Goal: Information Seeking & Learning: Learn about a topic

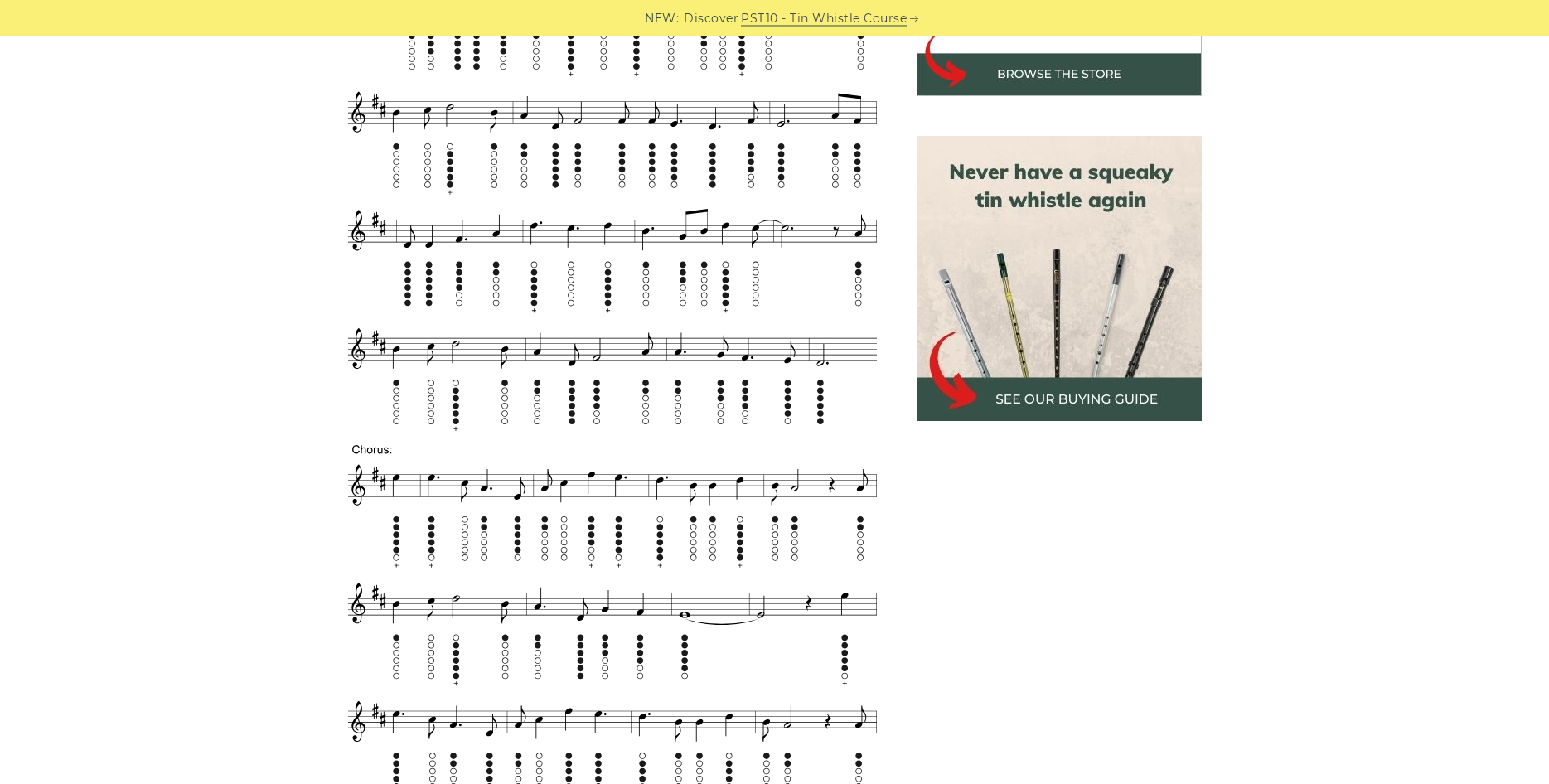
scroll to position [676, 0]
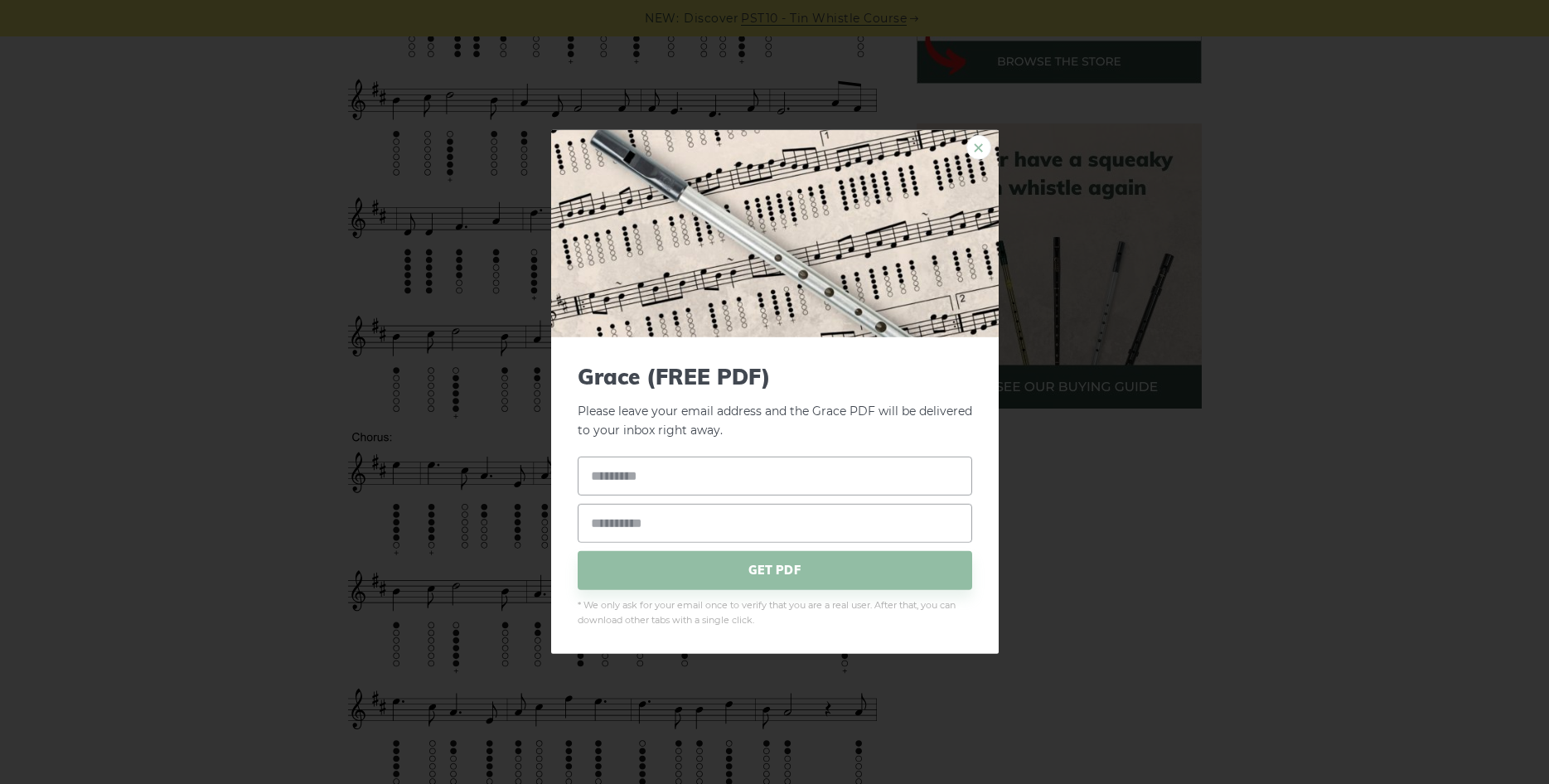
click at [977, 150] on link "×" at bounding box center [979, 148] width 25 height 25
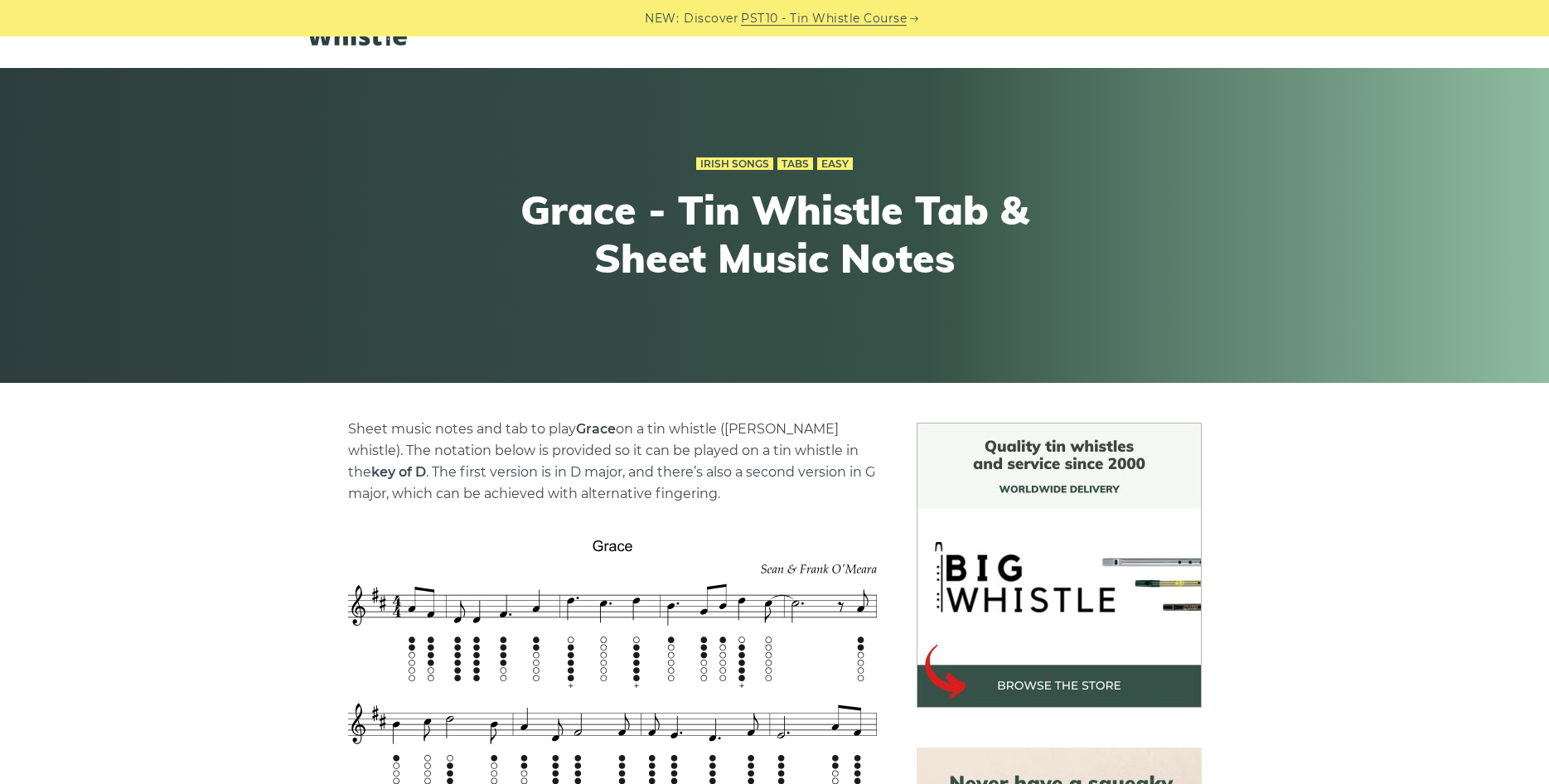
scroll to position [0, 0]
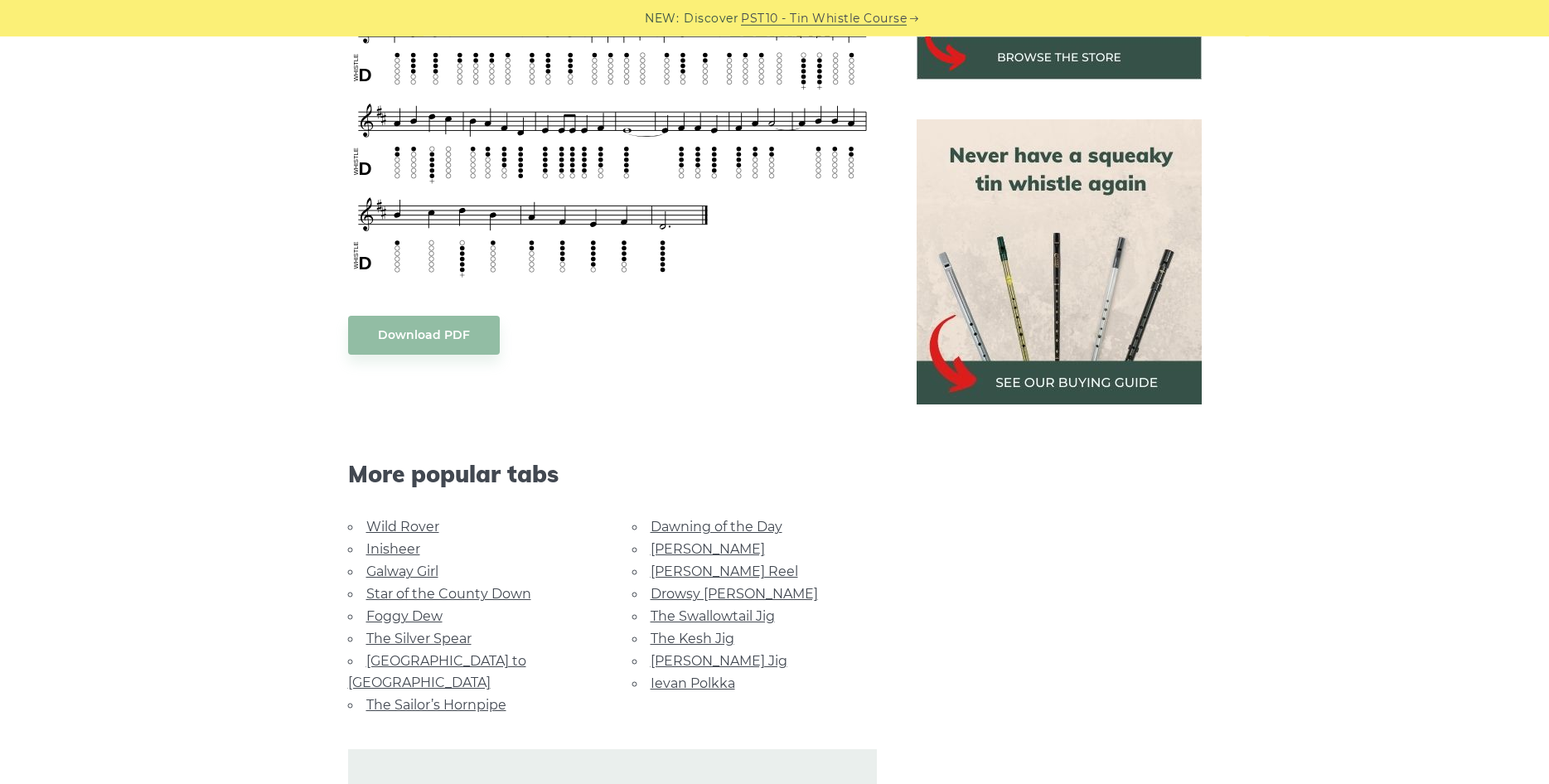
scroll to position [1014, 0]
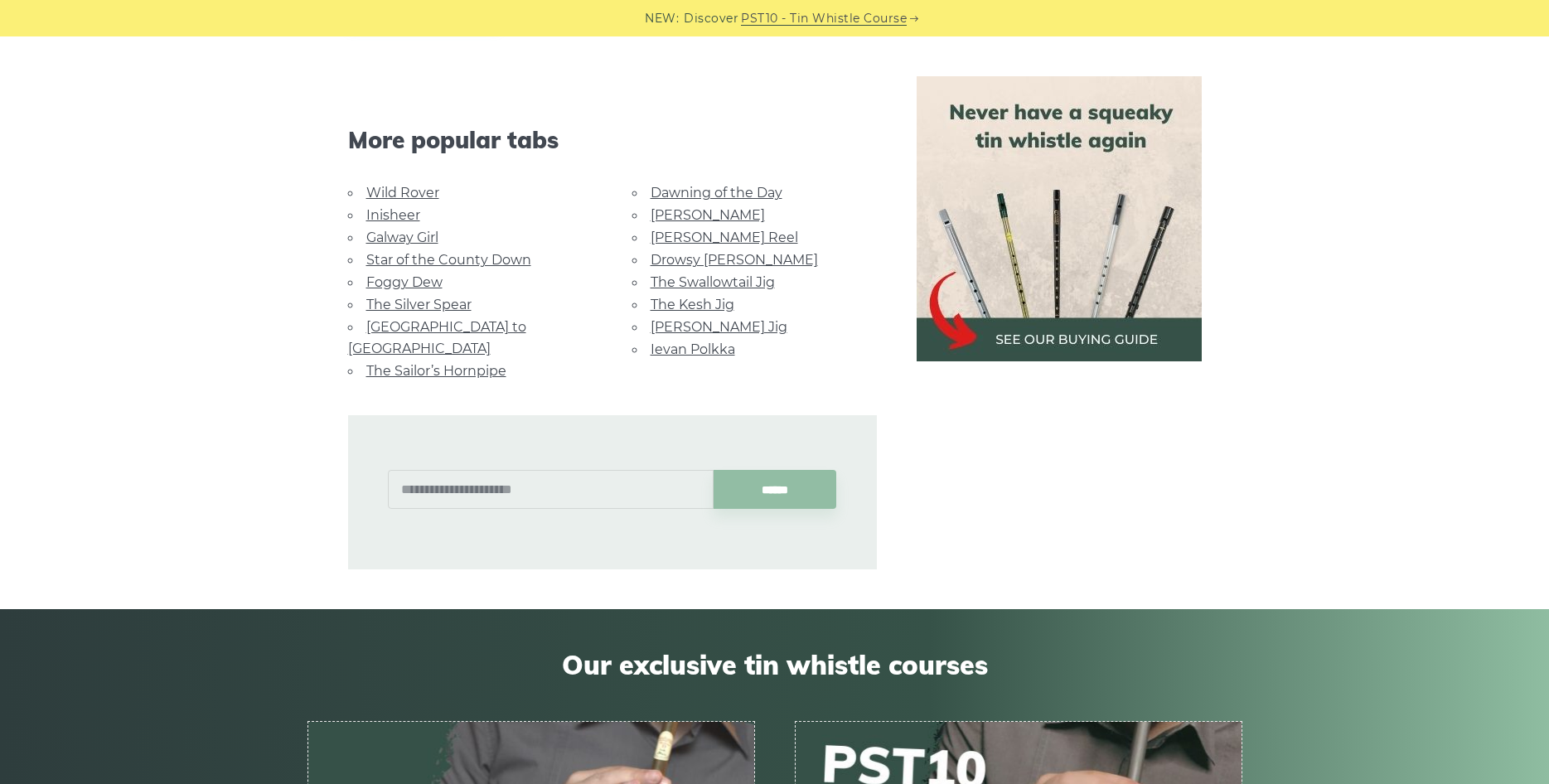
click at [469, 258] on link "Star of the County Down" at bounding box center [448, 260] width 165 height 16
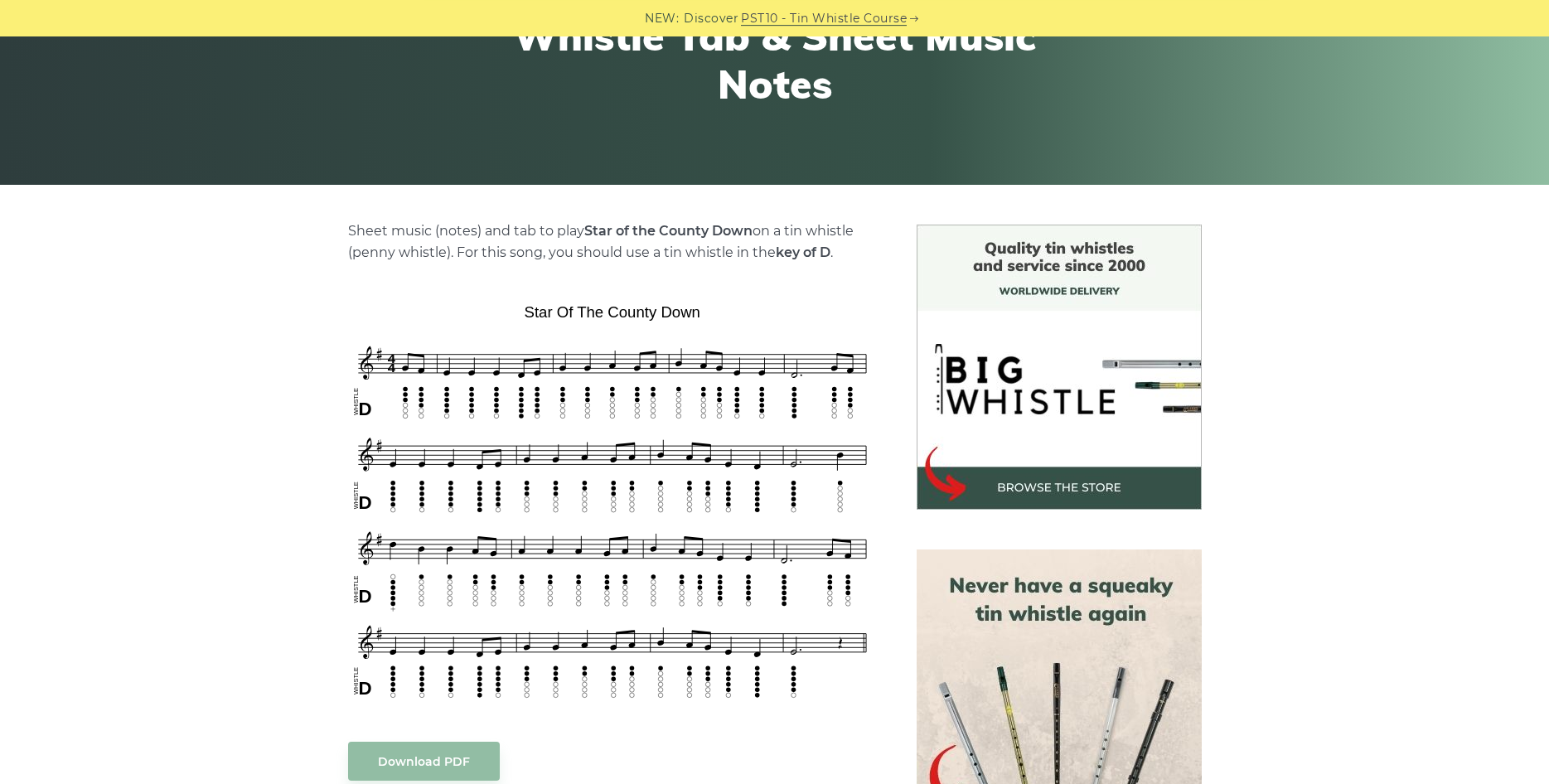
scroll to position [338, 0]
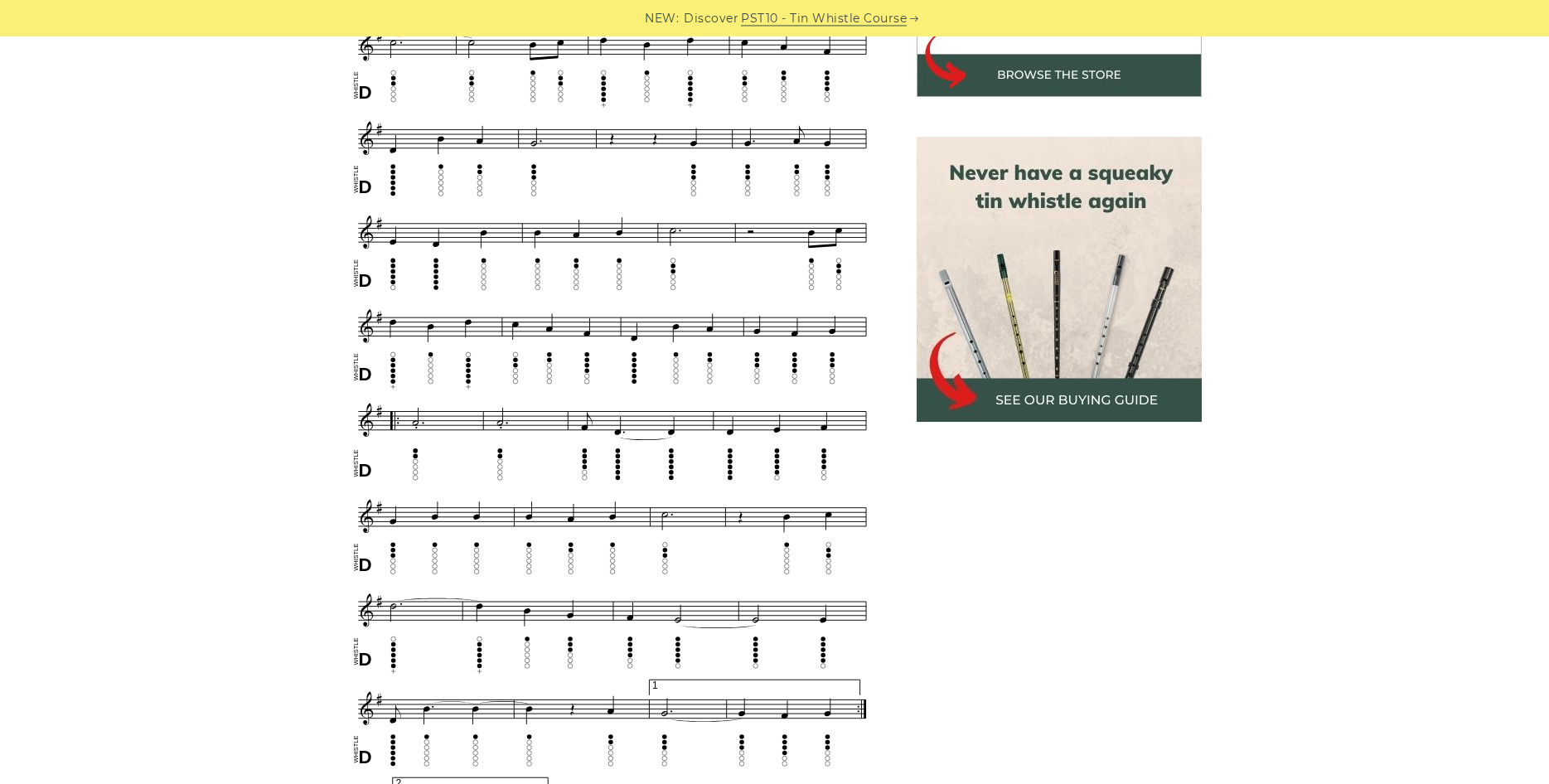
scroll to position [676, 0]
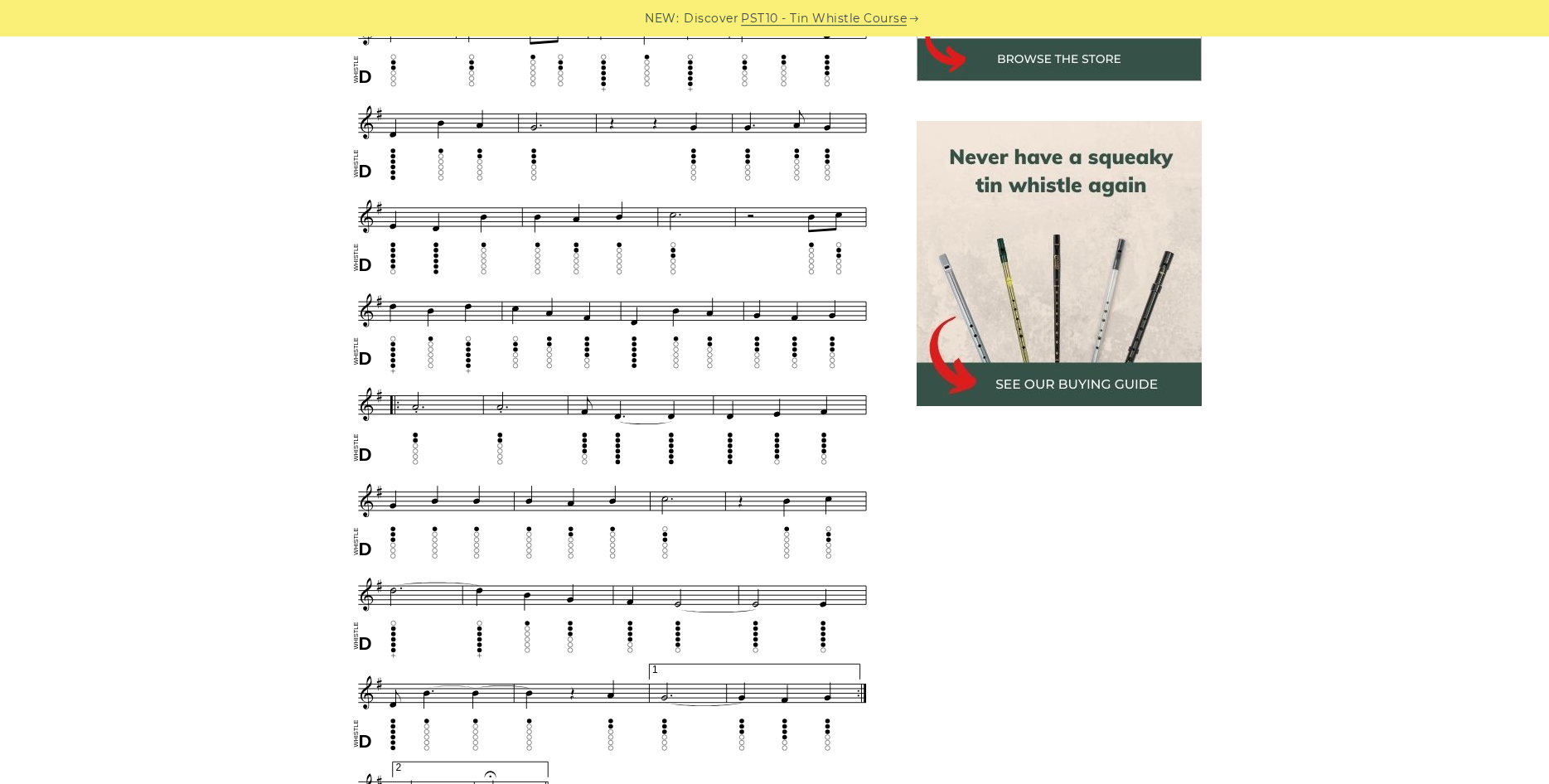
scroll to position [676, 0]
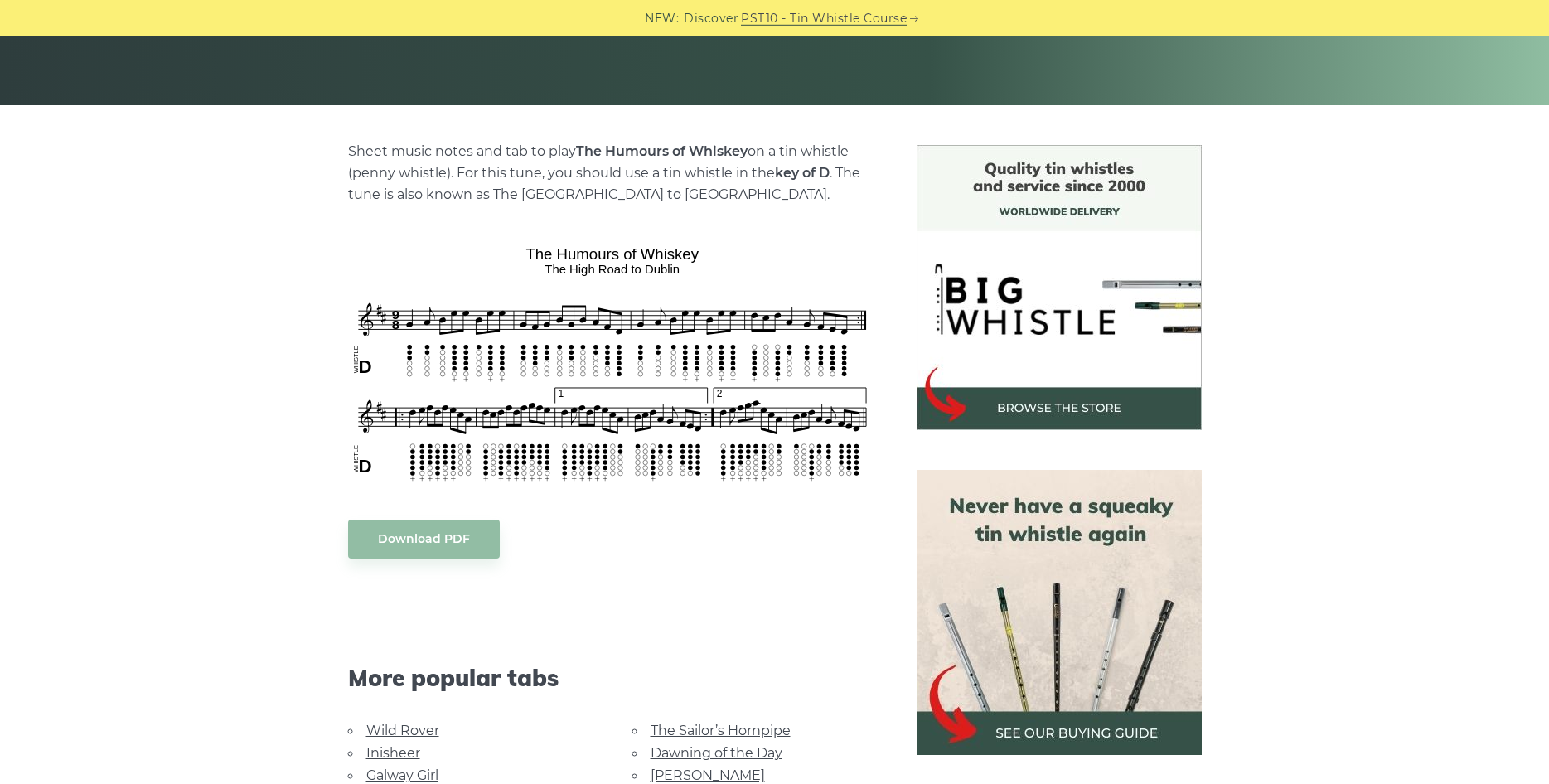
scroll to position [338, 0]
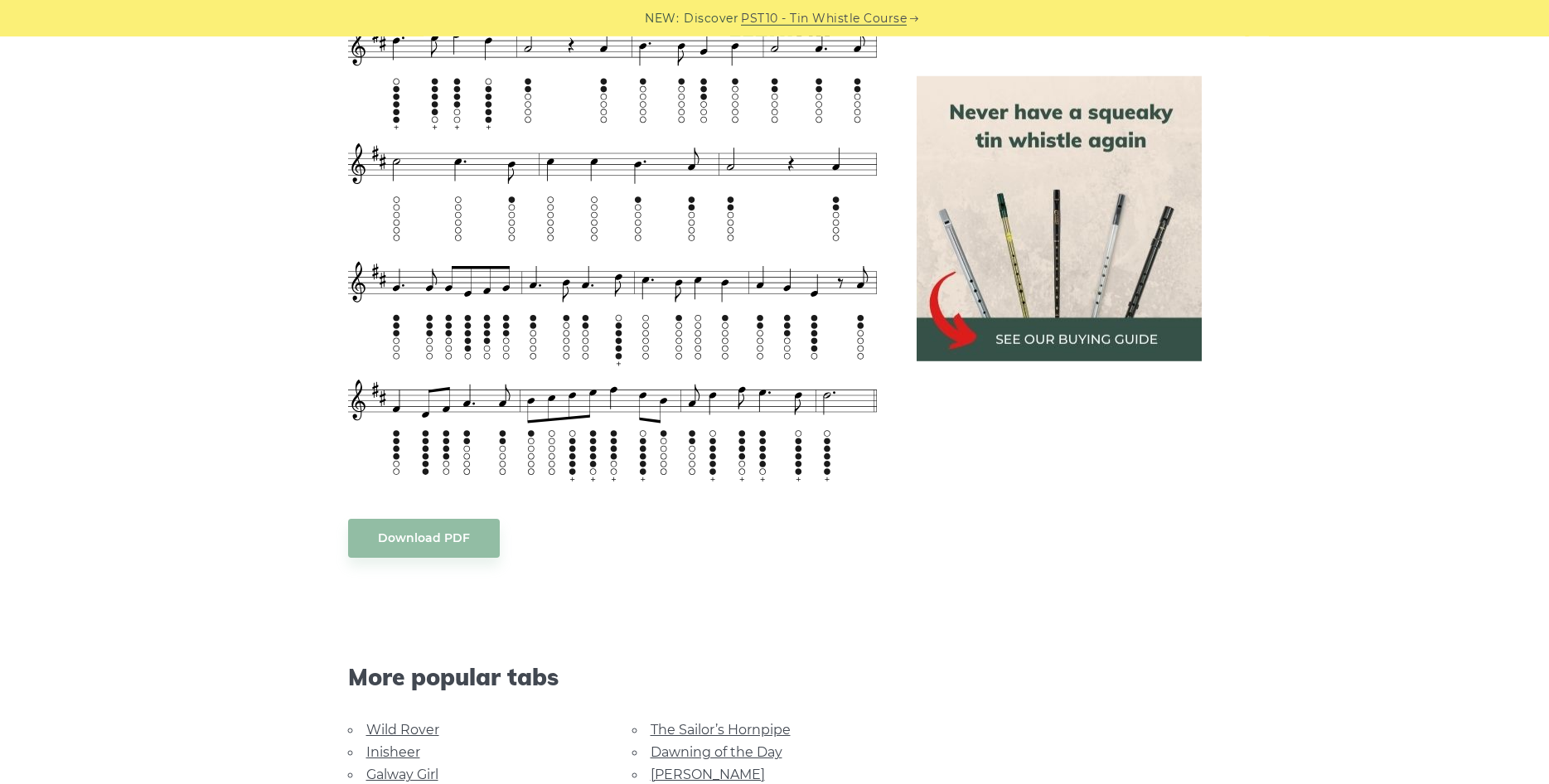
scroll to position [1606, 0]
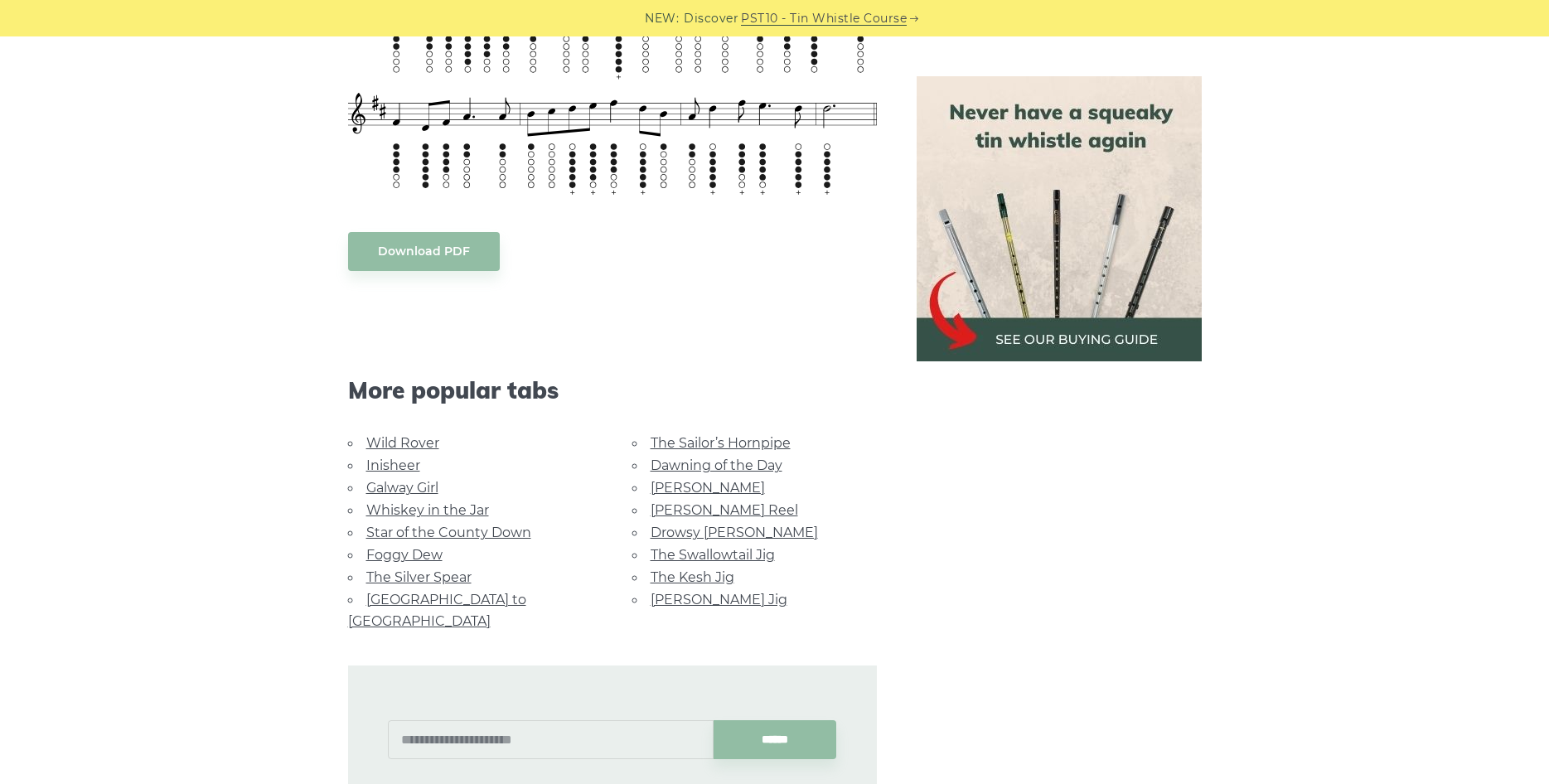
click at [413, 550] on link "Foggy Dew" at bounding box center [404, 555] width 76 height 16
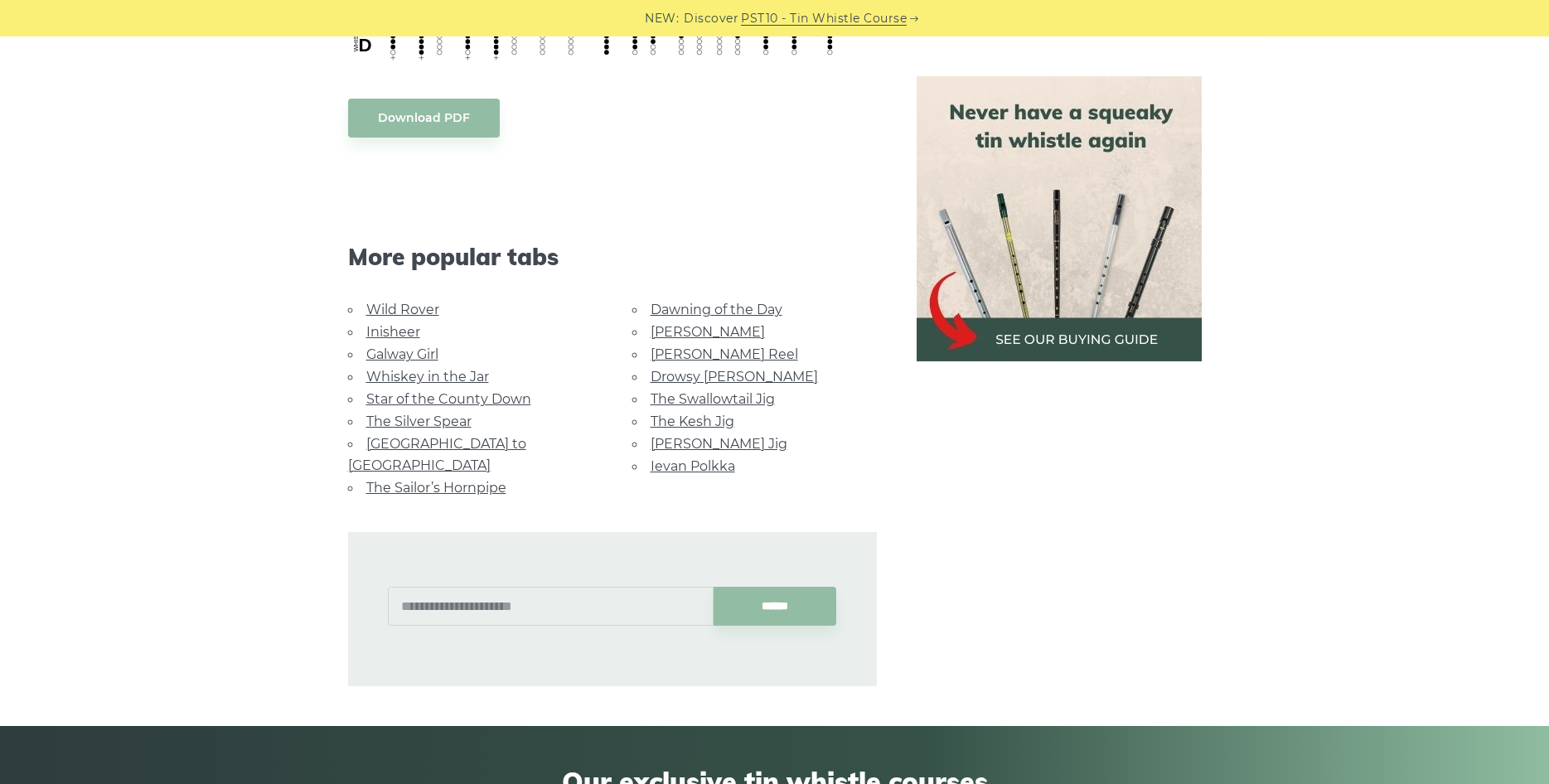
scroll to position [845, 0]
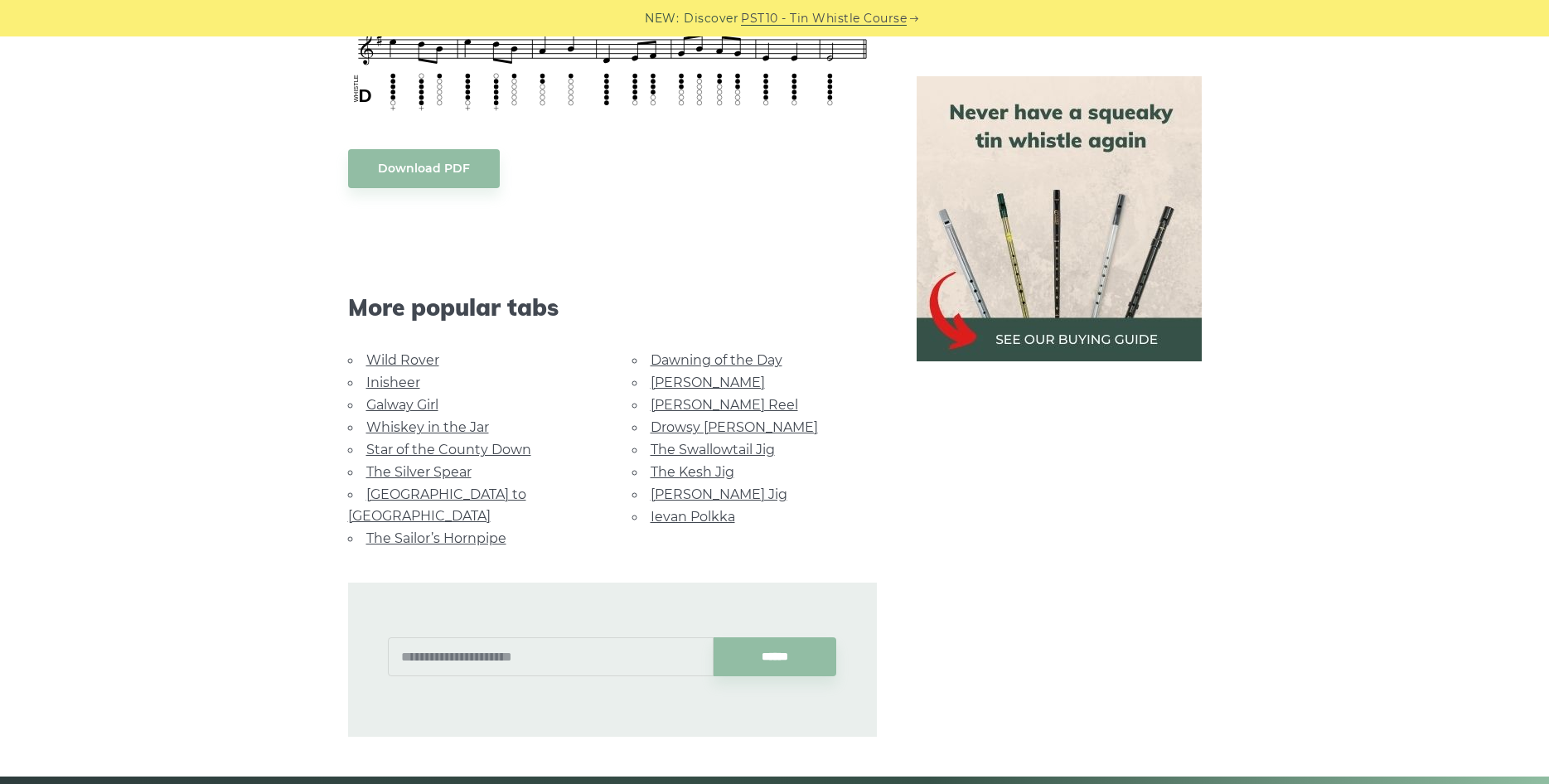
click at [401, 400] on link "Galway Girl" at bounding box center [402, 405] width 72 height 16
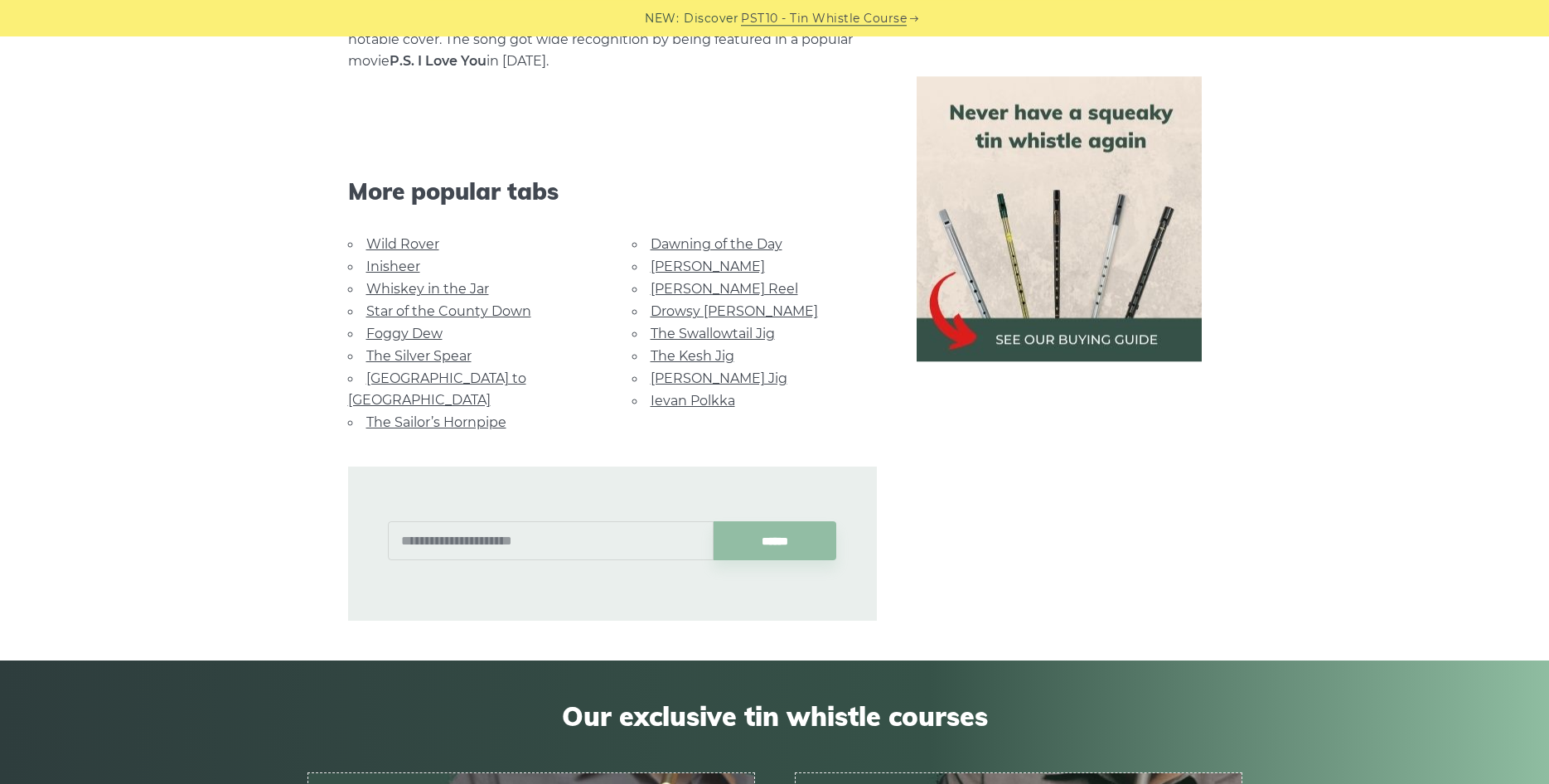
scroll to position [1099, 0]
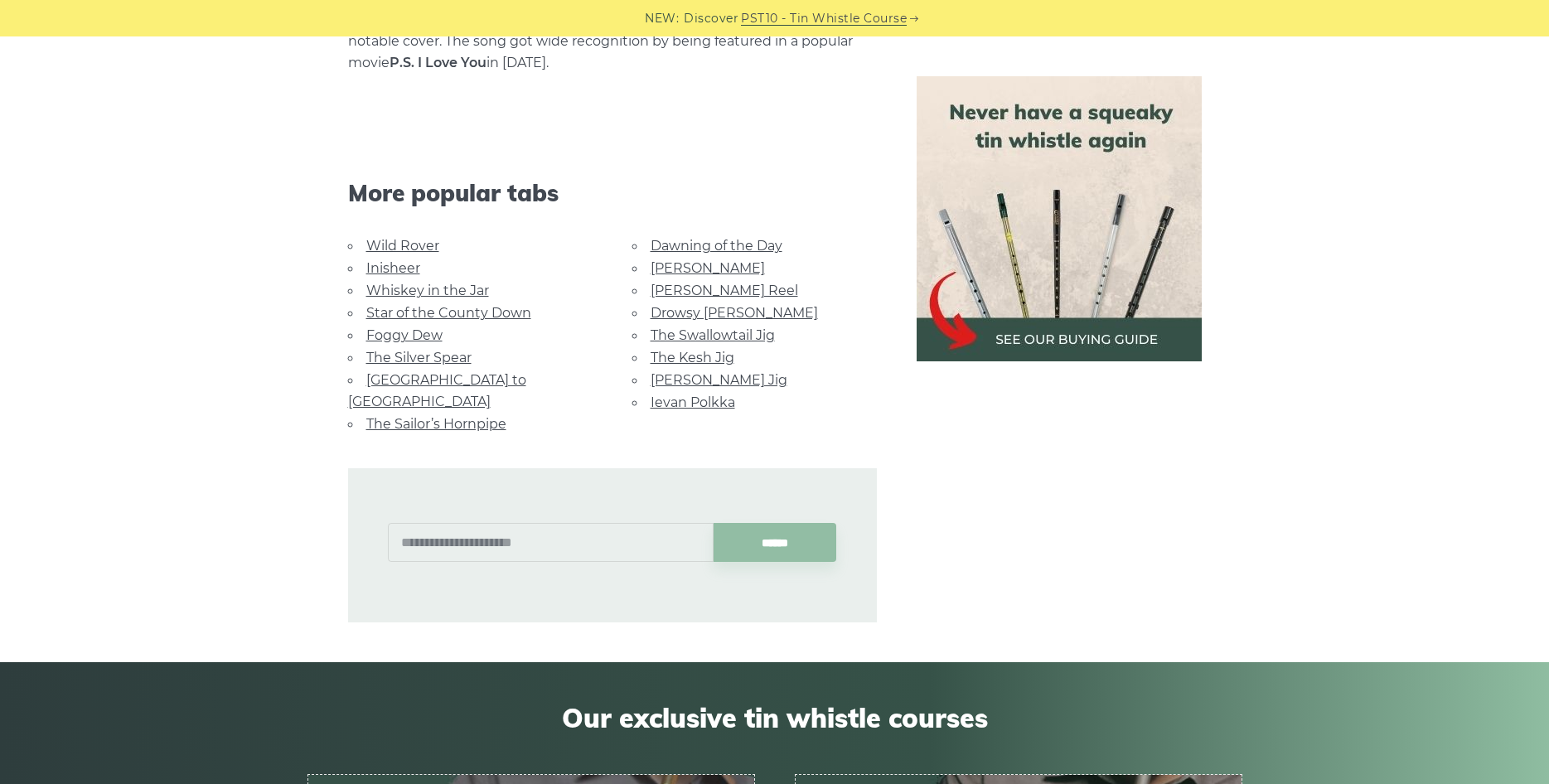
click at [710, 372] on link "[PERSON_NAME] Jig" at bounding box center [719, 380] width 137 height 16
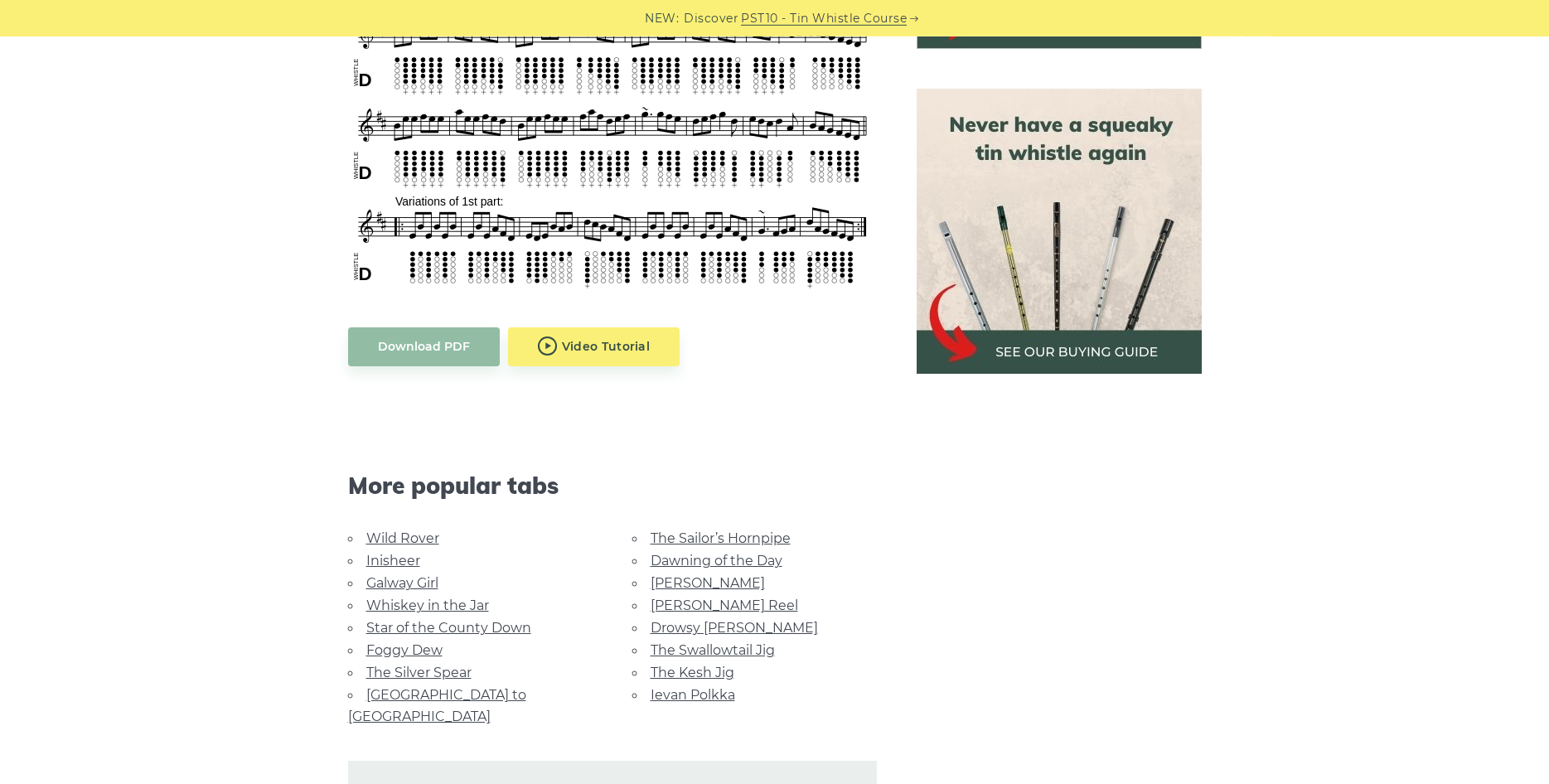
scroll to position [761, 0]
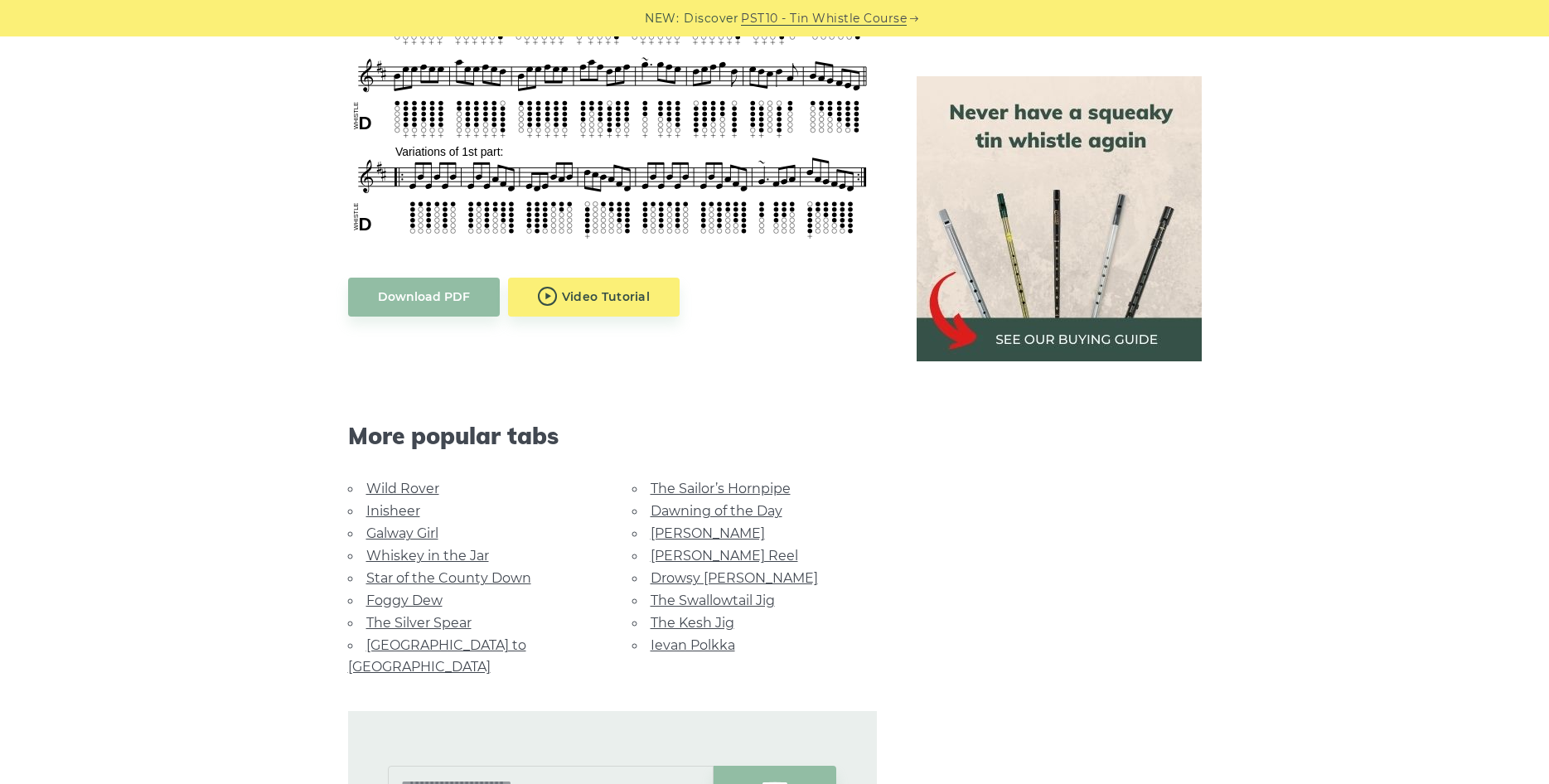
click at [689, 637] on link "Ievan Polkka" at bounding box center [693, 645] width 85 height 16
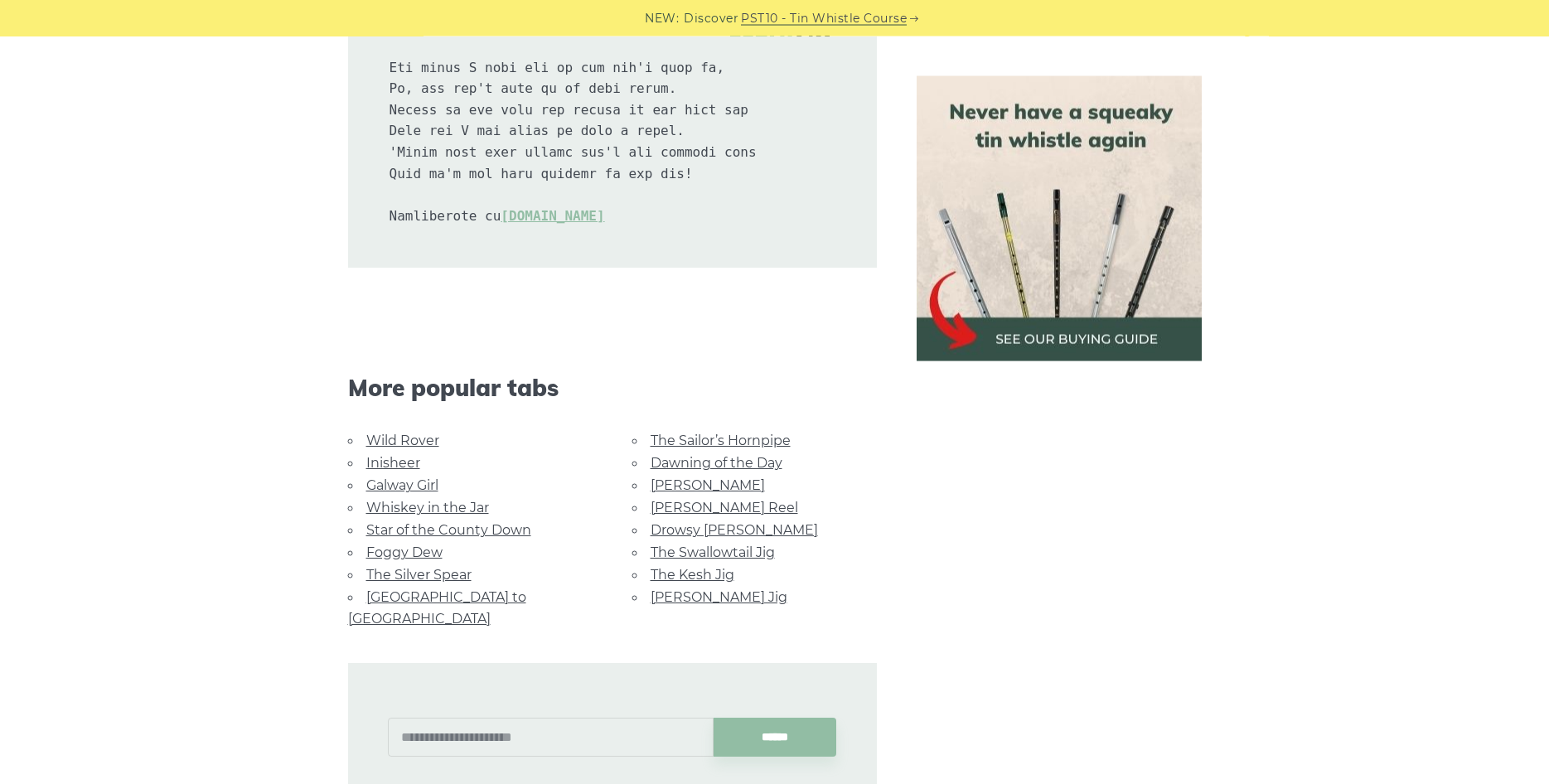
scroll to position [3803, 0]
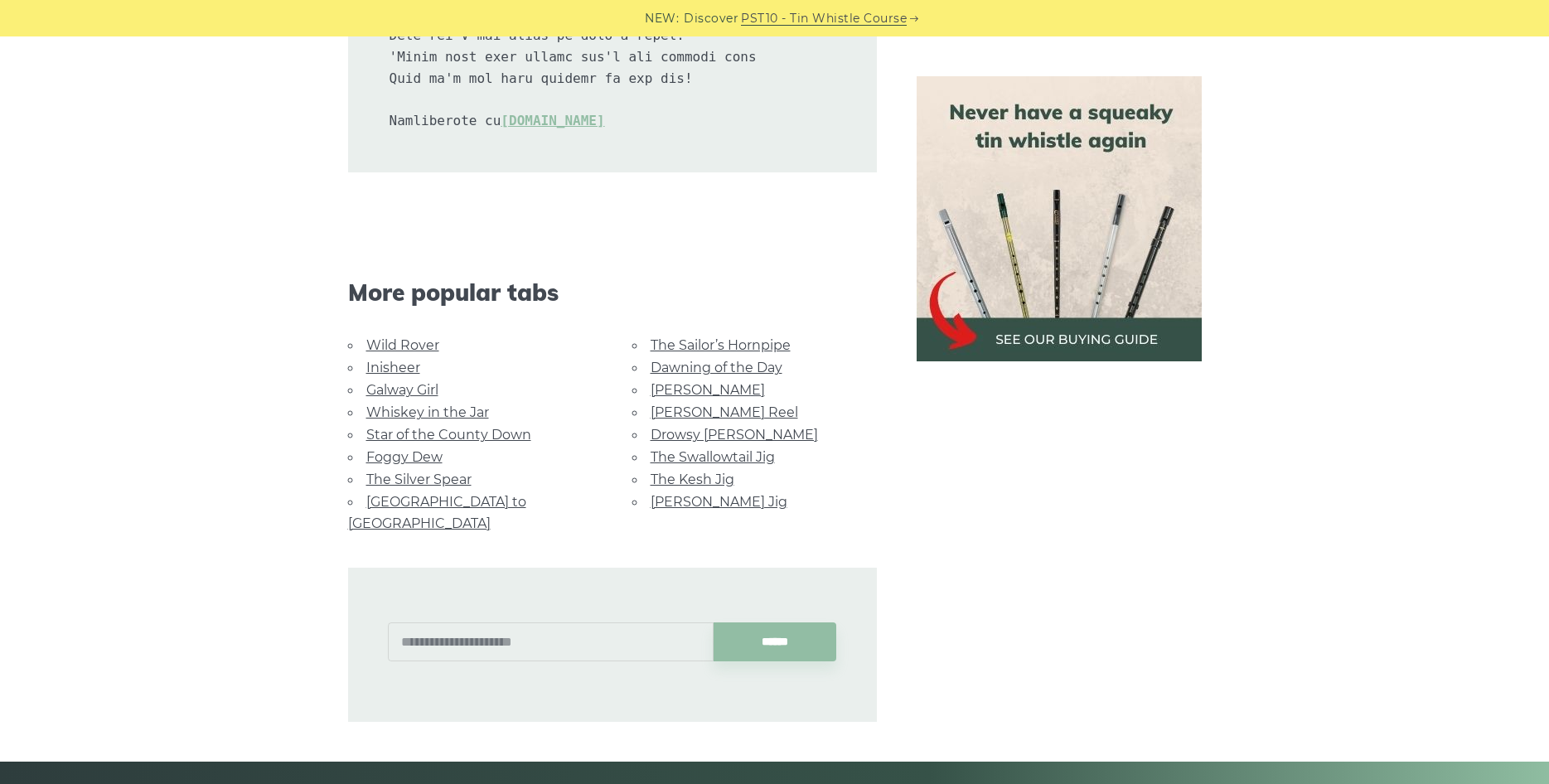
click at [416, 438] on link "Star of the County Down" at bounding box center [448, 435] width 165 height 16
